Goal: Answer question/provide support

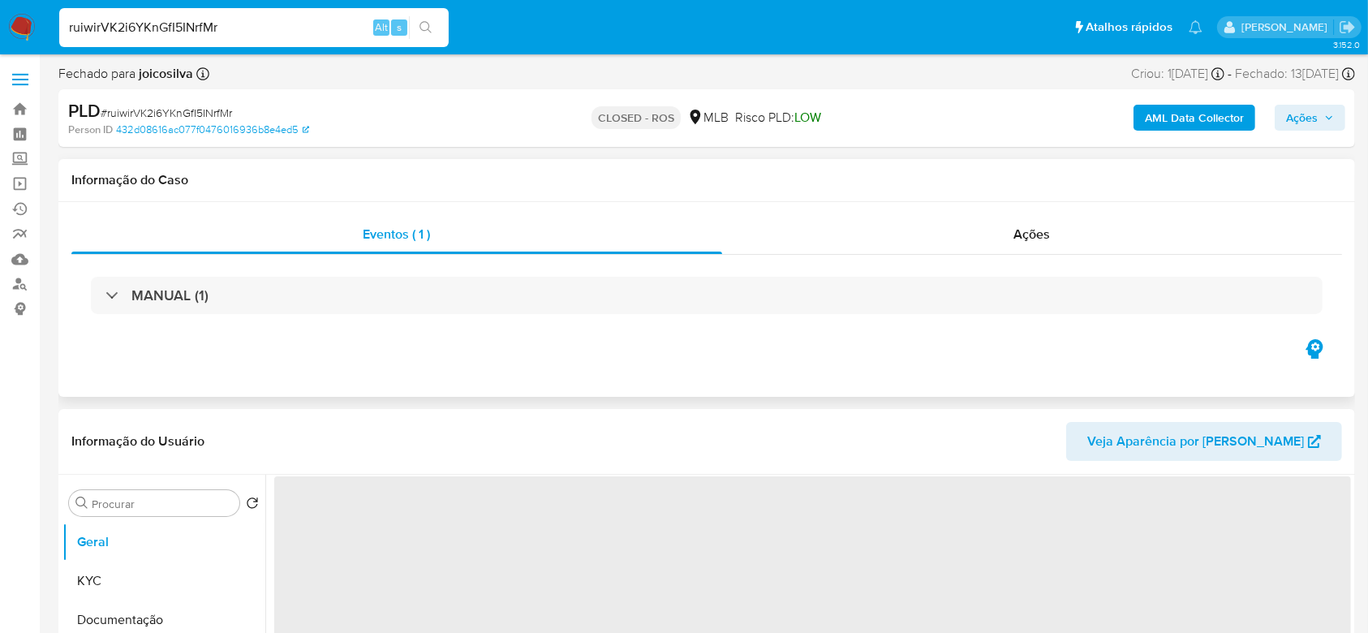
click at [157, 275] on div "MANUAL (1)" at bounding box center [706, 295] width 1270 height 81
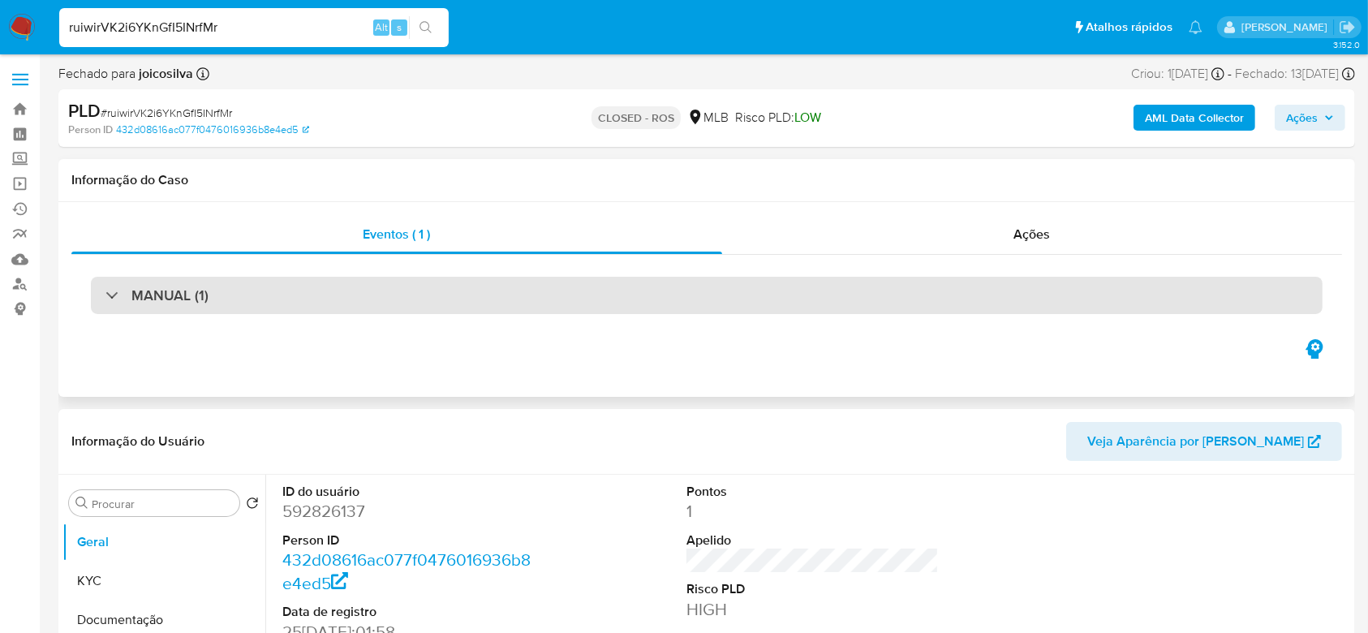
click at [157, 289] on h3 "MANUAL (1)" at bounding box center [169, 295] width 77 height 18
select select "10"
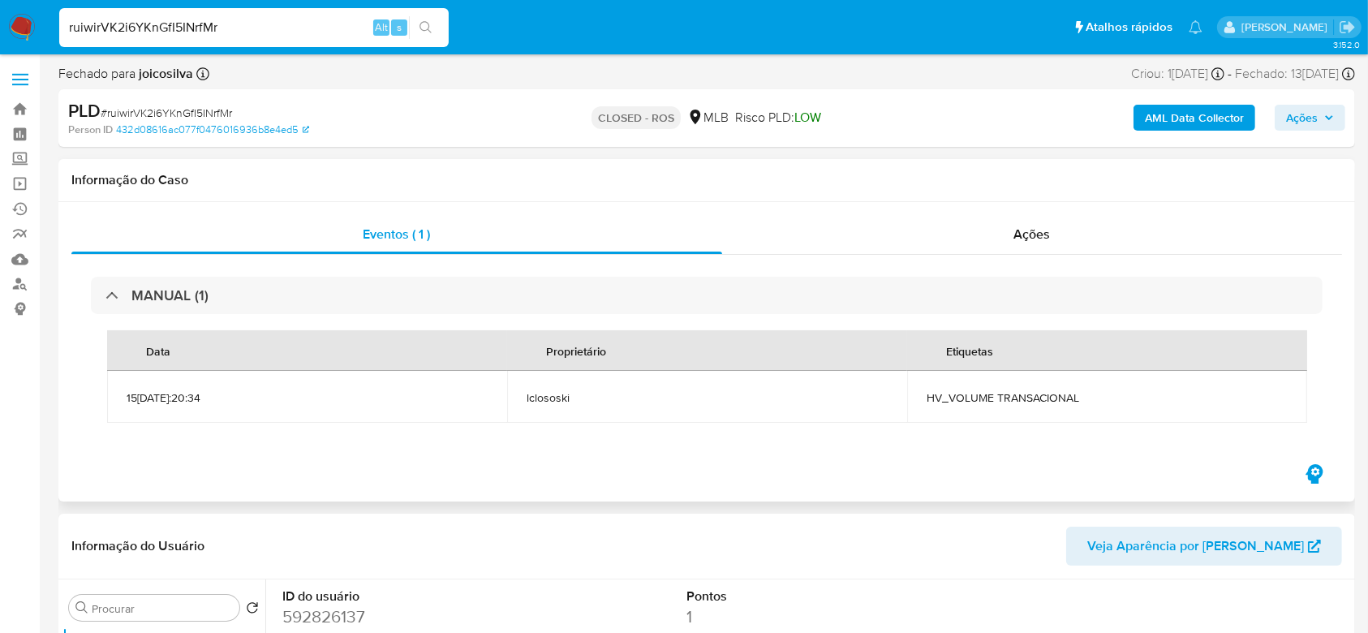
click at [1115, 393] on span "HV_VOLUME TRANSACIONAL" at bounding box center [1106, 397] width 361 height 15
click at [1045, 235] on span "Ações" at bounding box center [1032, 234] width 37 height 19
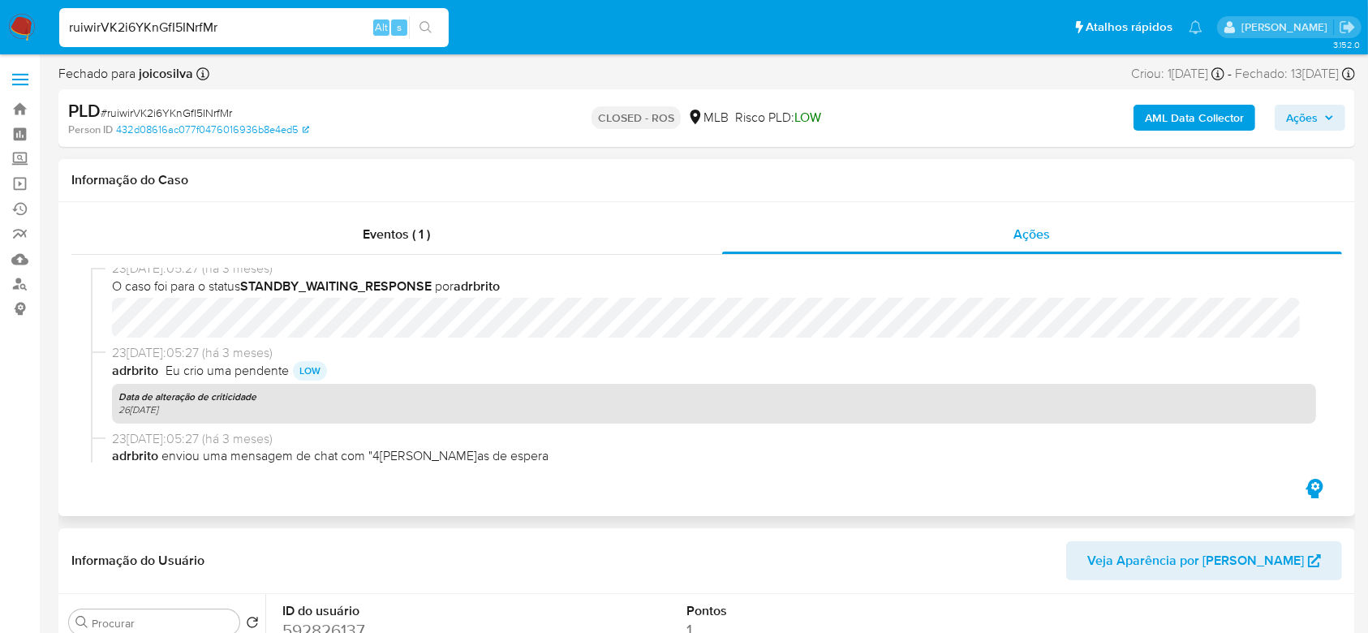
scroll to position [1487, 0]
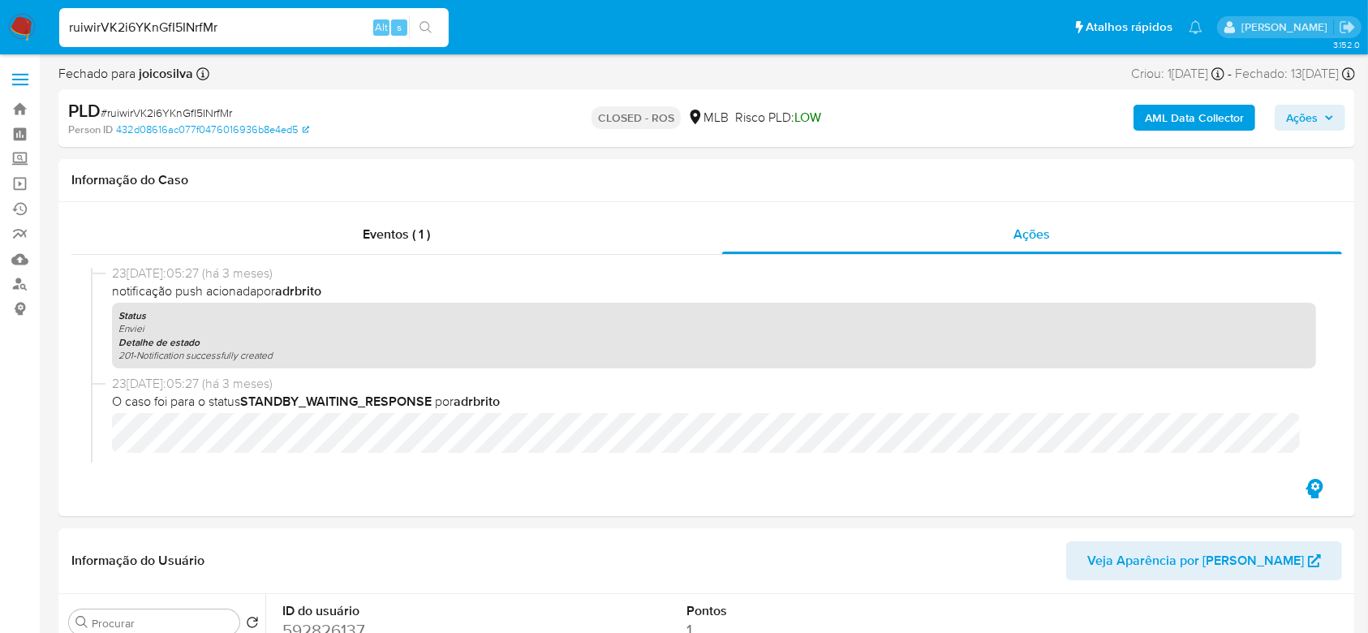
click at [244, 37] on input "ruiwirVK2i6YKnGfI5INrfMr" at bounding box center [253, 27] width 389 height 21
paste input "Yhb8OvNxnbZ5XaYZBlknxE2"
type input "rYhb8OvNxnbZ5XaYZBlknxE2"
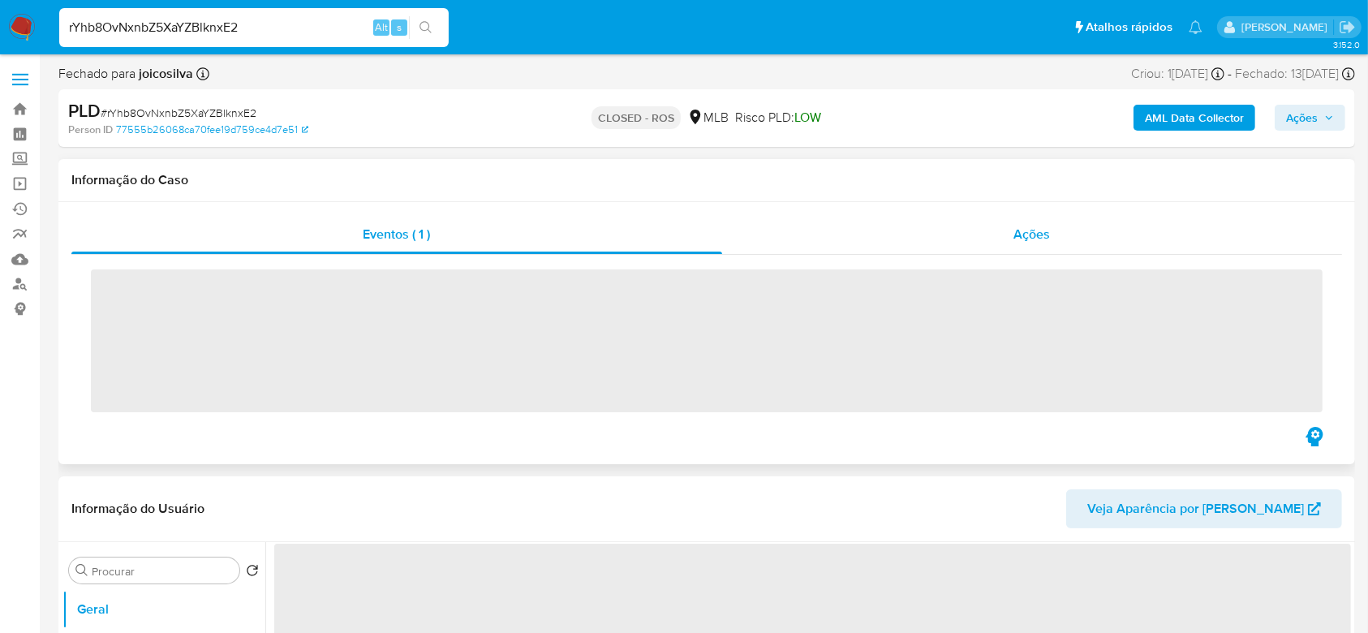
click at [1085, 216] on div "Ações" at bounding box center [1032, 234] width 620 height 39
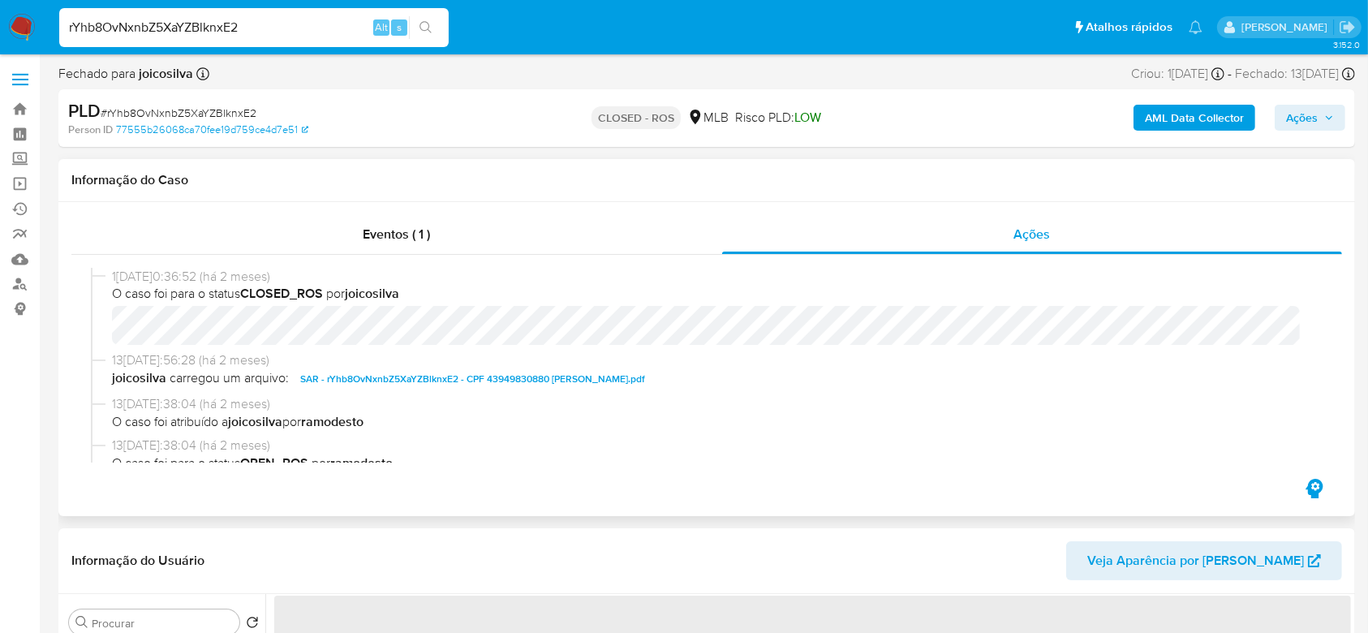
select select "10"
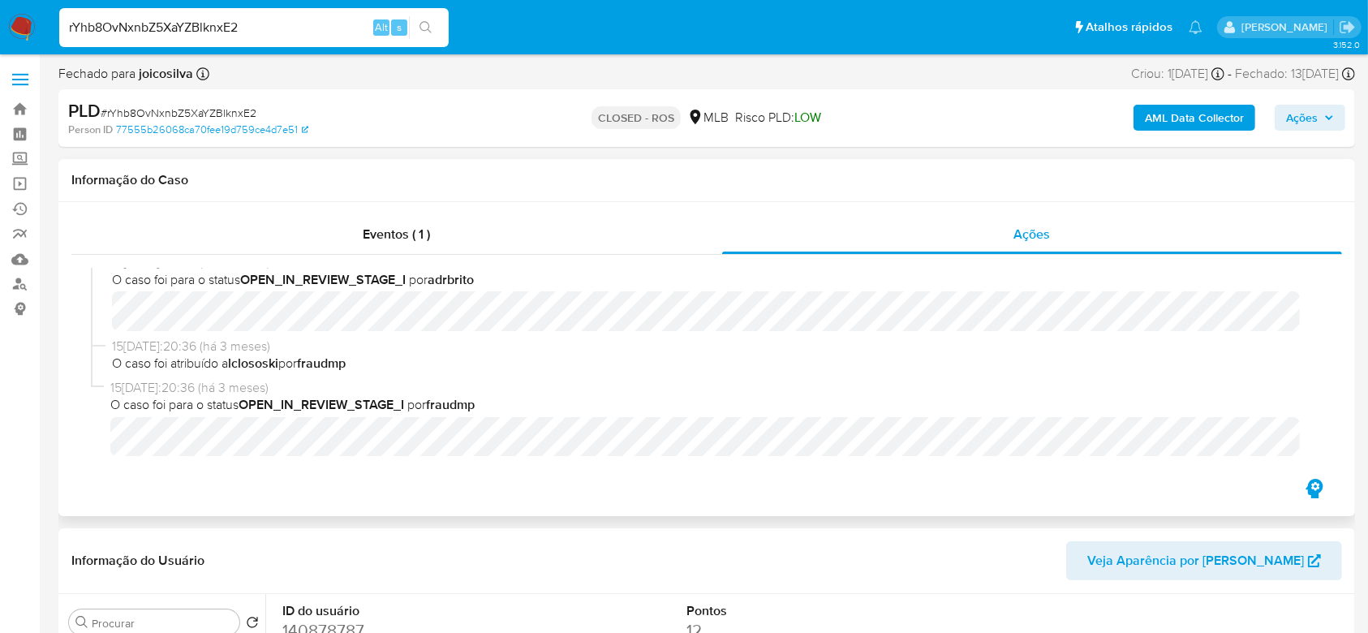
scroll to position [1252, 0]
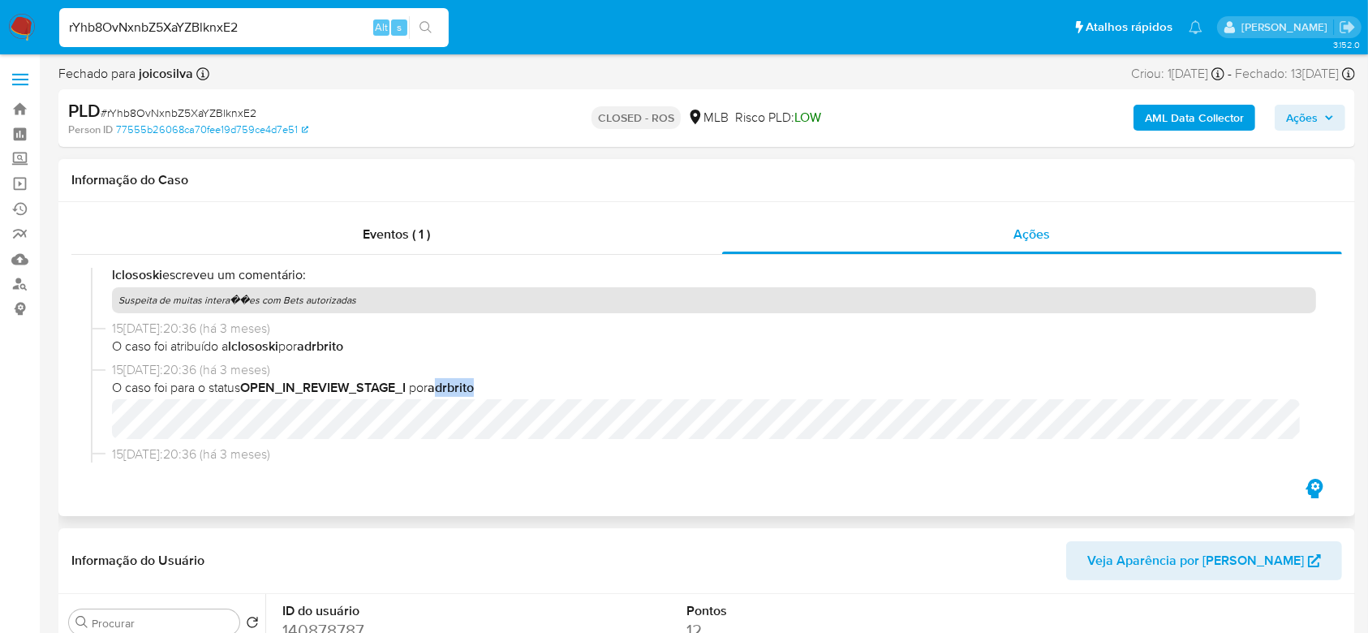
drag, startPoint x: 508, startPoint y: 387, endPoint x: 442, endPoint y: 386, distance: 65.7
click at [442, 386] on span "O caso foi para o status OPEN_IN_REVIEW_STAGE_I por adrbrito" at bounding box center [714, 388] width 1204 height 18
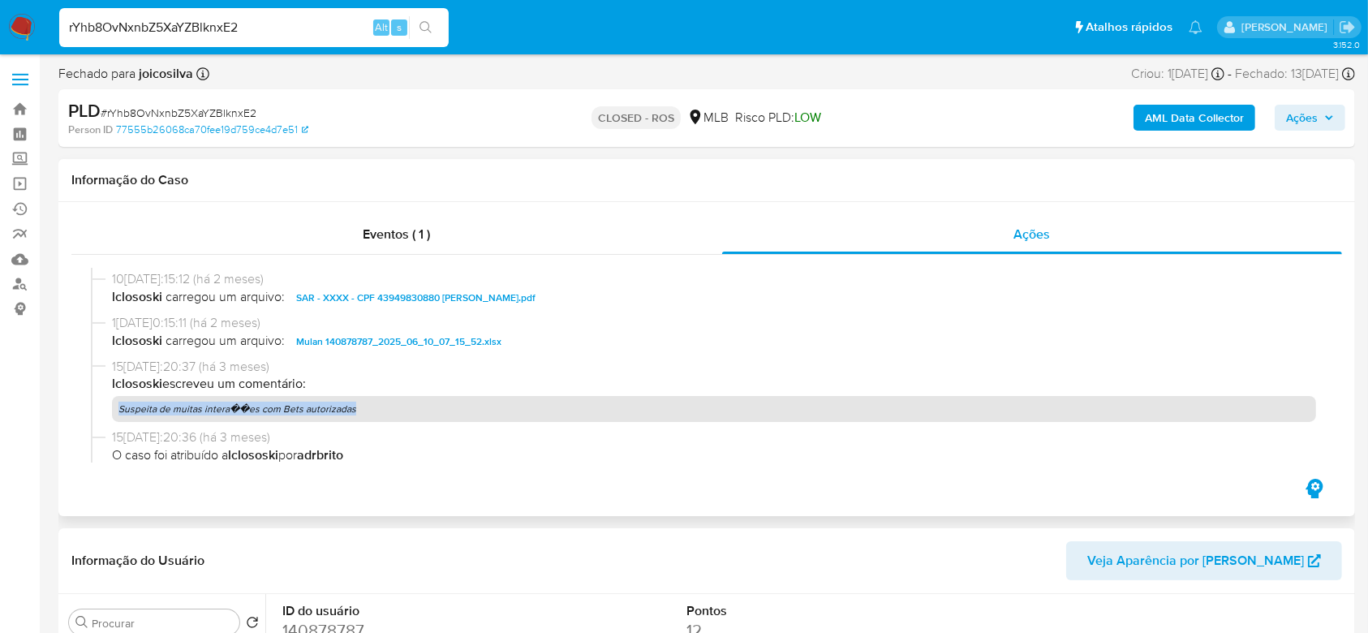
drag, startPoint x: 120, startPoint y: 407, endPoint x: 403, endPoint y: 407, distance: 283.1
click at [403, 407] on p "Suspeita de muitas intera��es com Bets autorizadas" at bounding box center [714, 409] width 1204 height 26
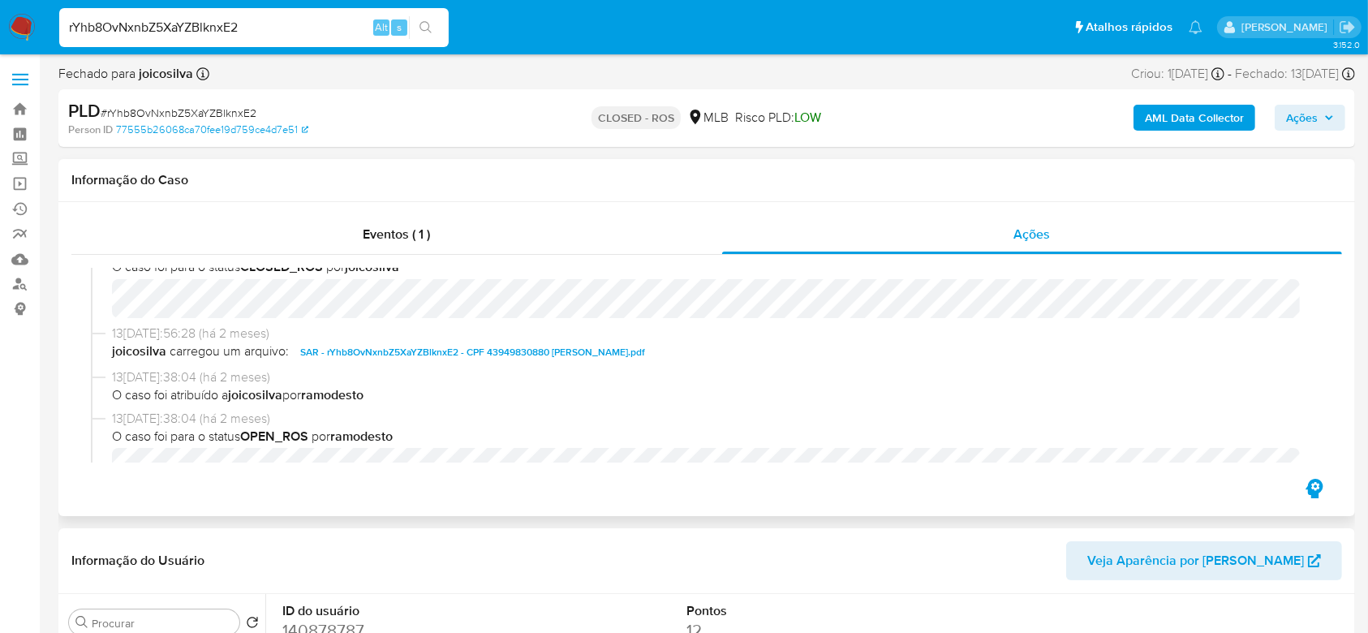
scroll to position [0, 0]
